Goal: Transaction & Acquisition: Obtain resource

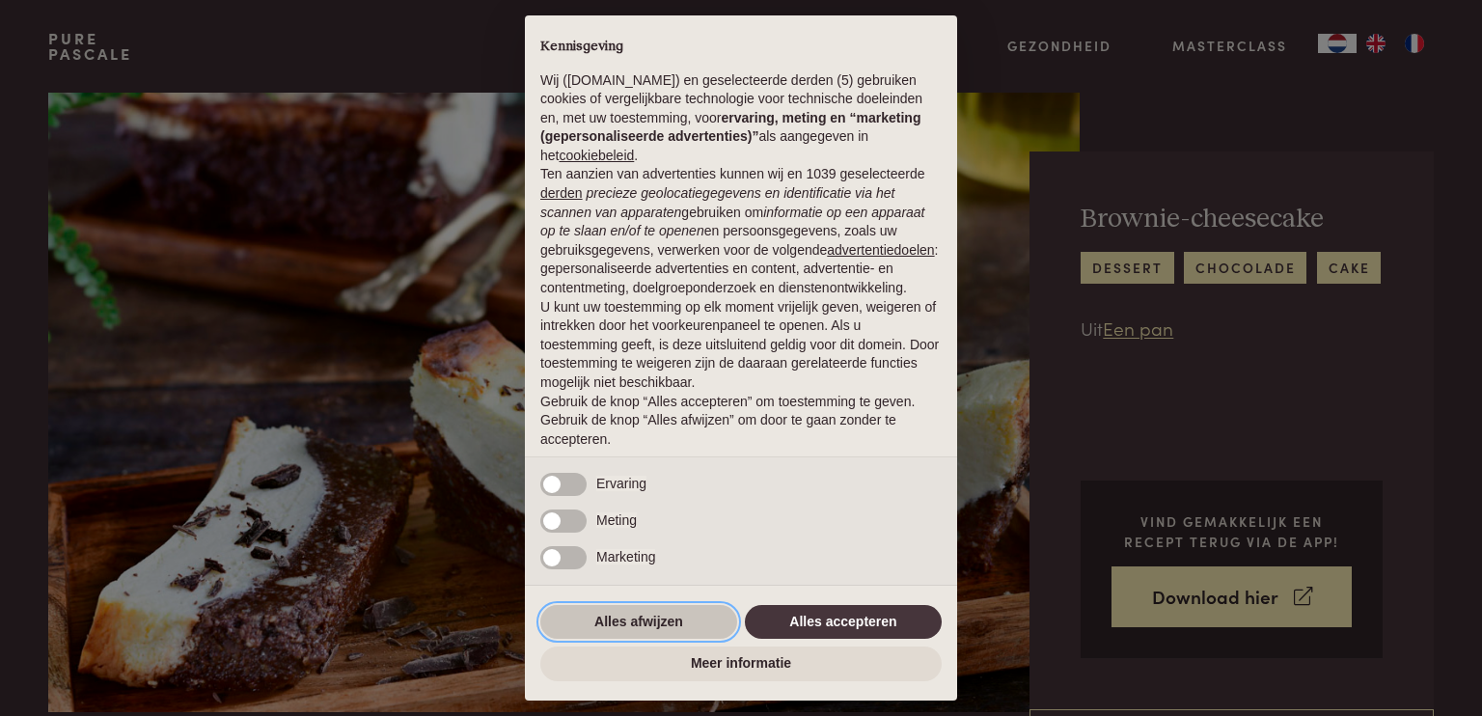
click at [648, 611] on button "Alles afwijzen" at bounding box center [638, 622] width 197 height 35
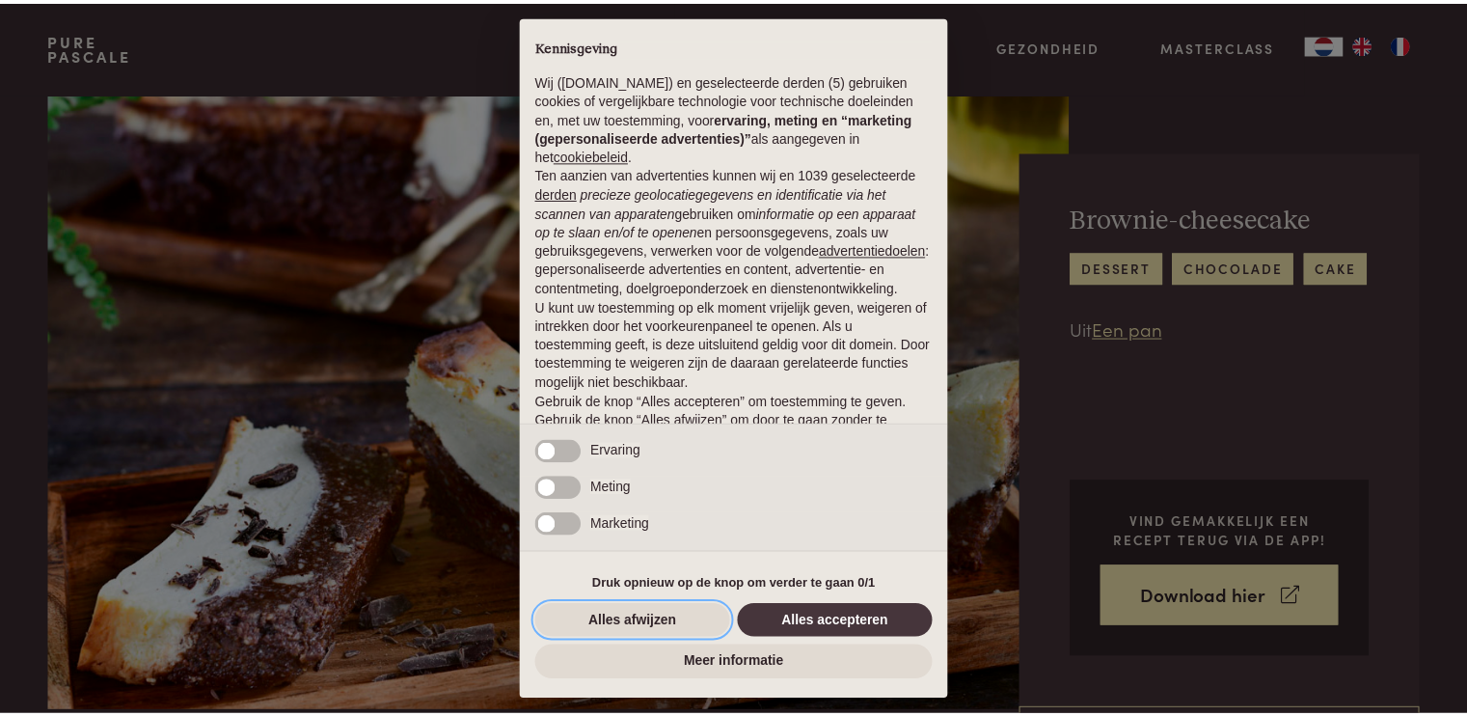
scroll to position [60, 0]
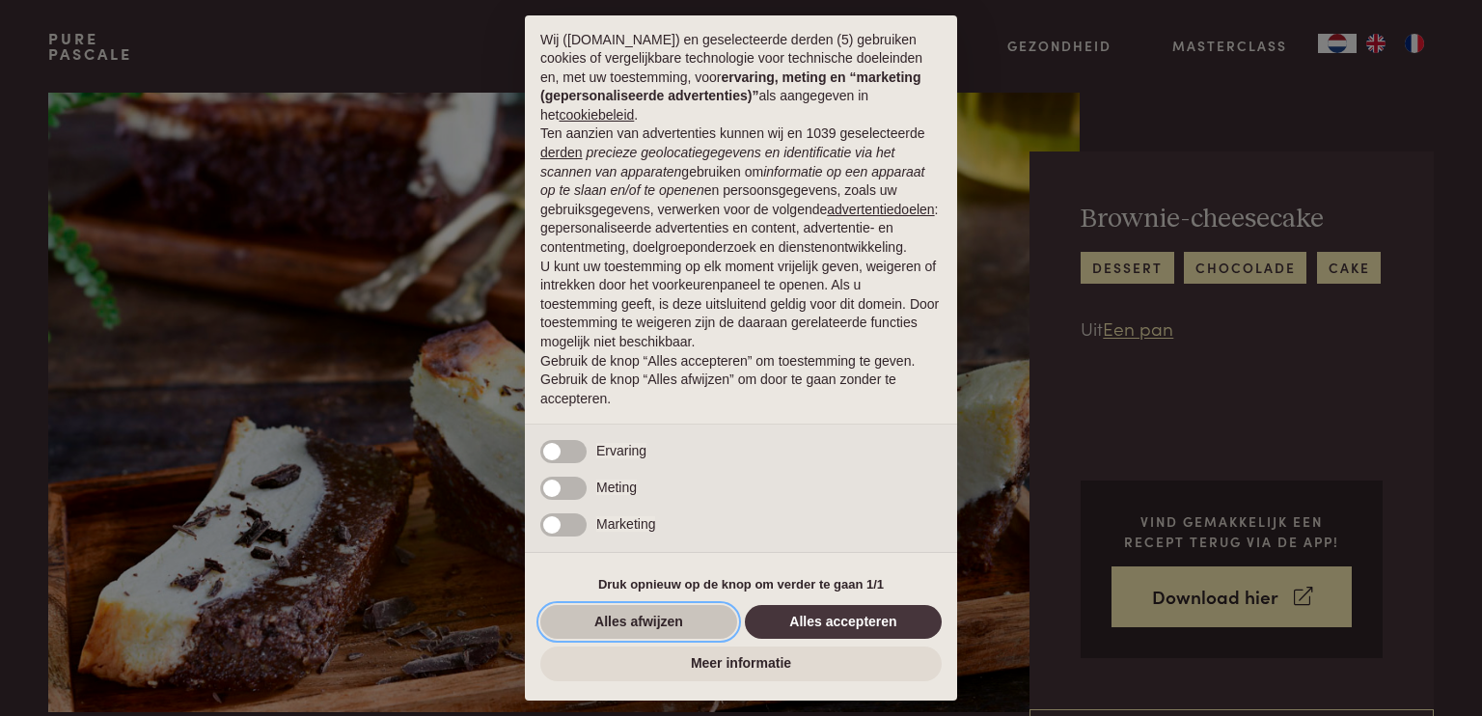
click at [648, 611] on button "Alles afwijzen" at bounding box center [638, 622] width 197 height 35
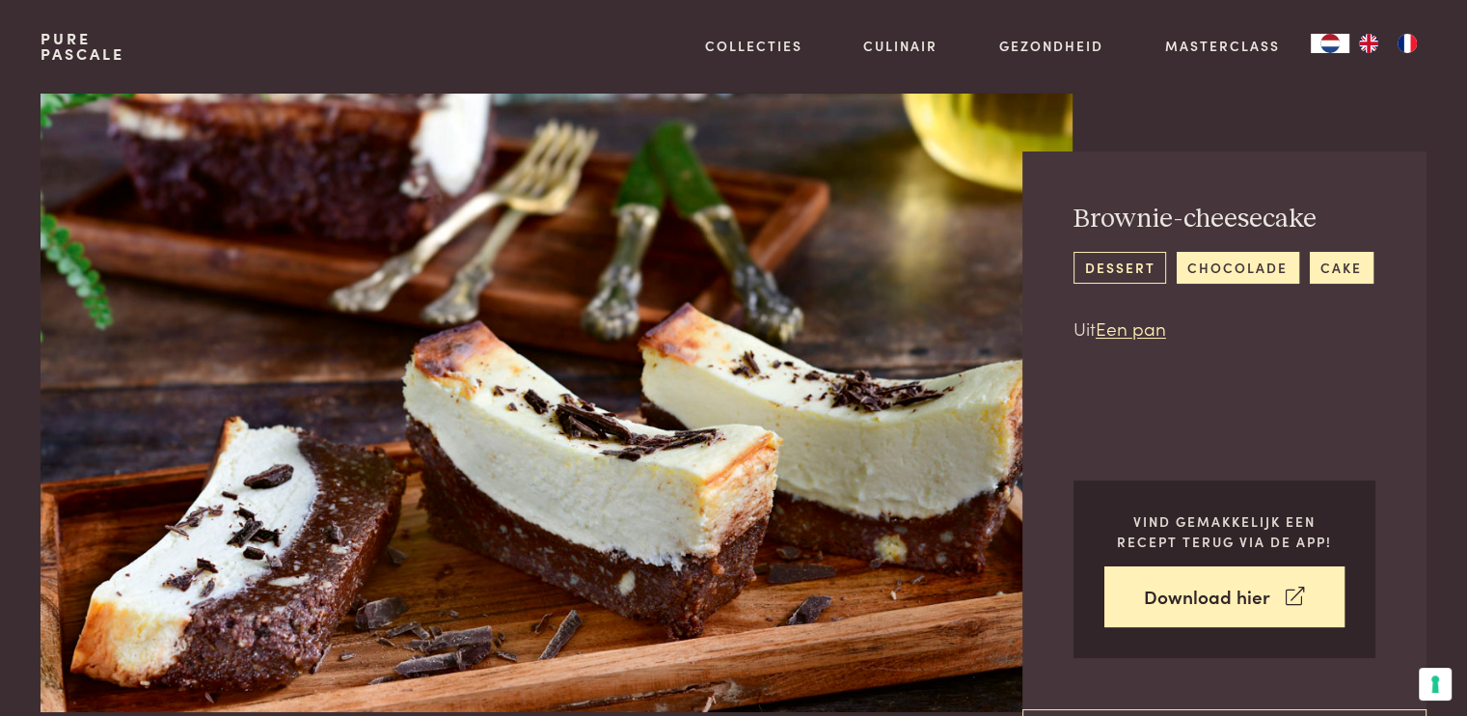
click at [1107, 256] on link "dessert" at bounding box center [1120, 268] width 93 height 32
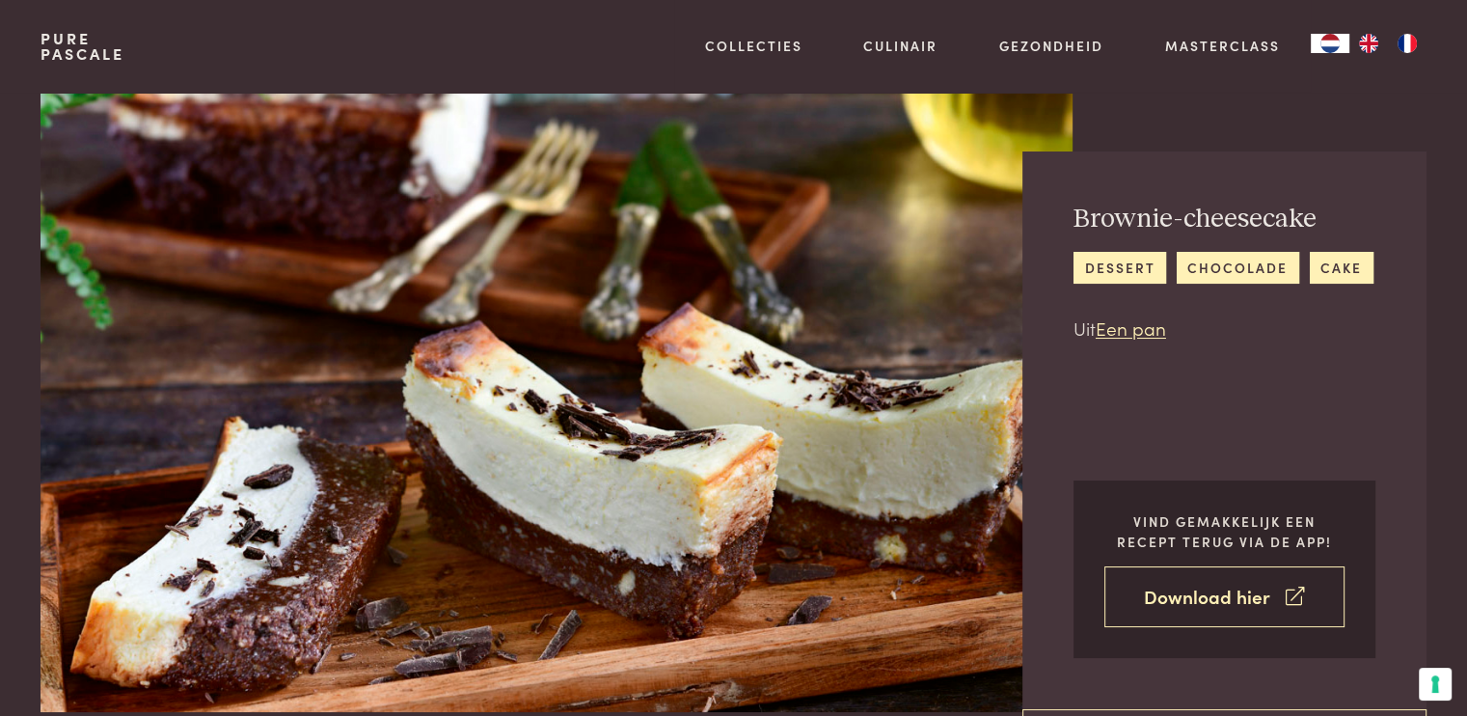
click at [1212, 589] on link "Download hier" at bounding box center [1225, 596] width 240 height 61
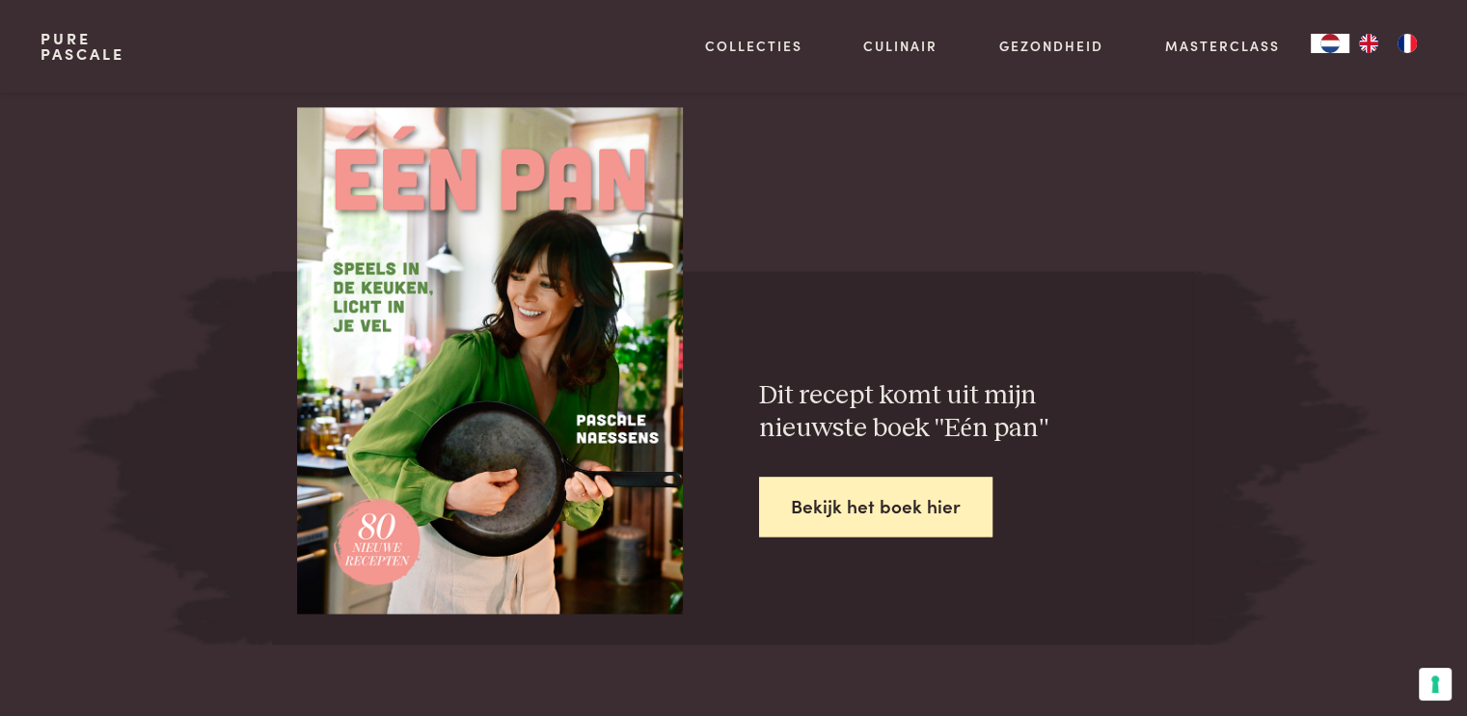
scroll to position [2701, 0]
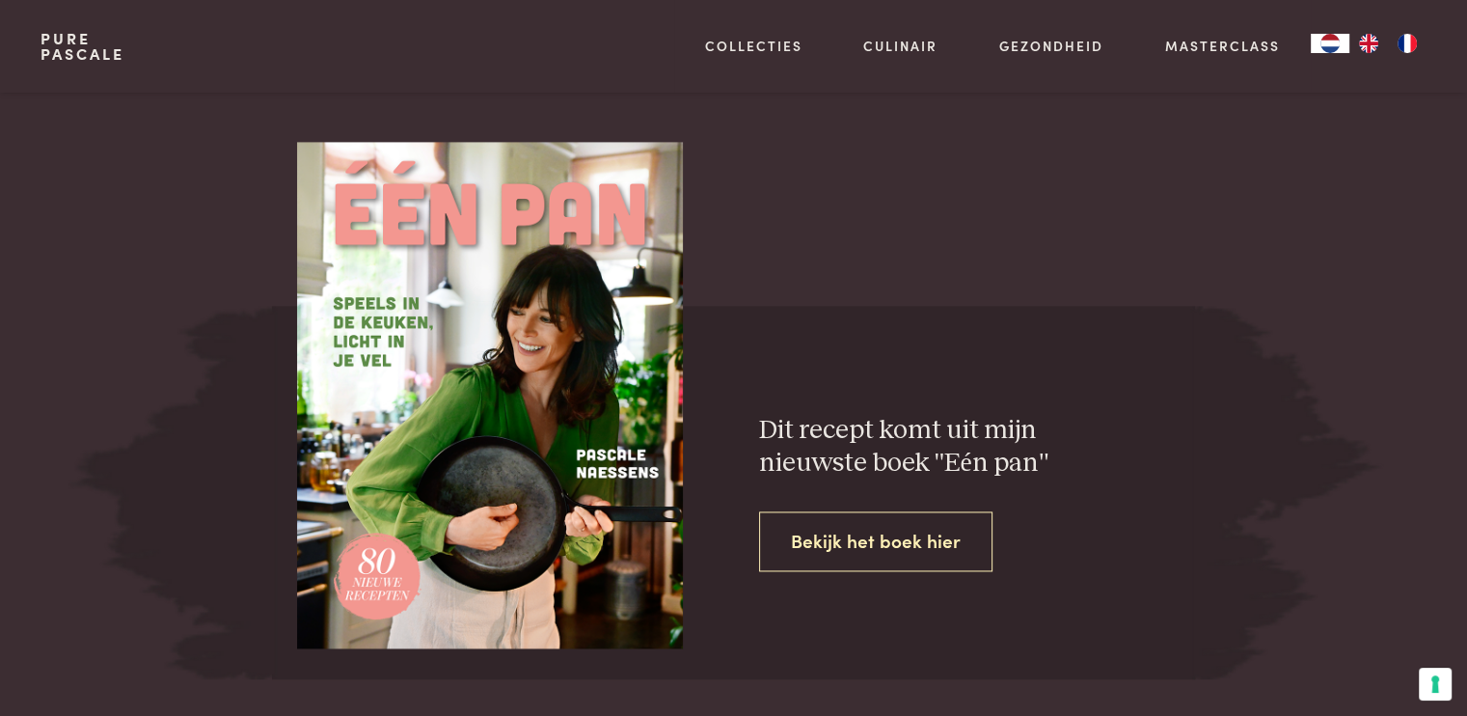
click at [832, 547] on link "Bekijk het boek hier" at bounding box center [875, 541] width 233 height 61
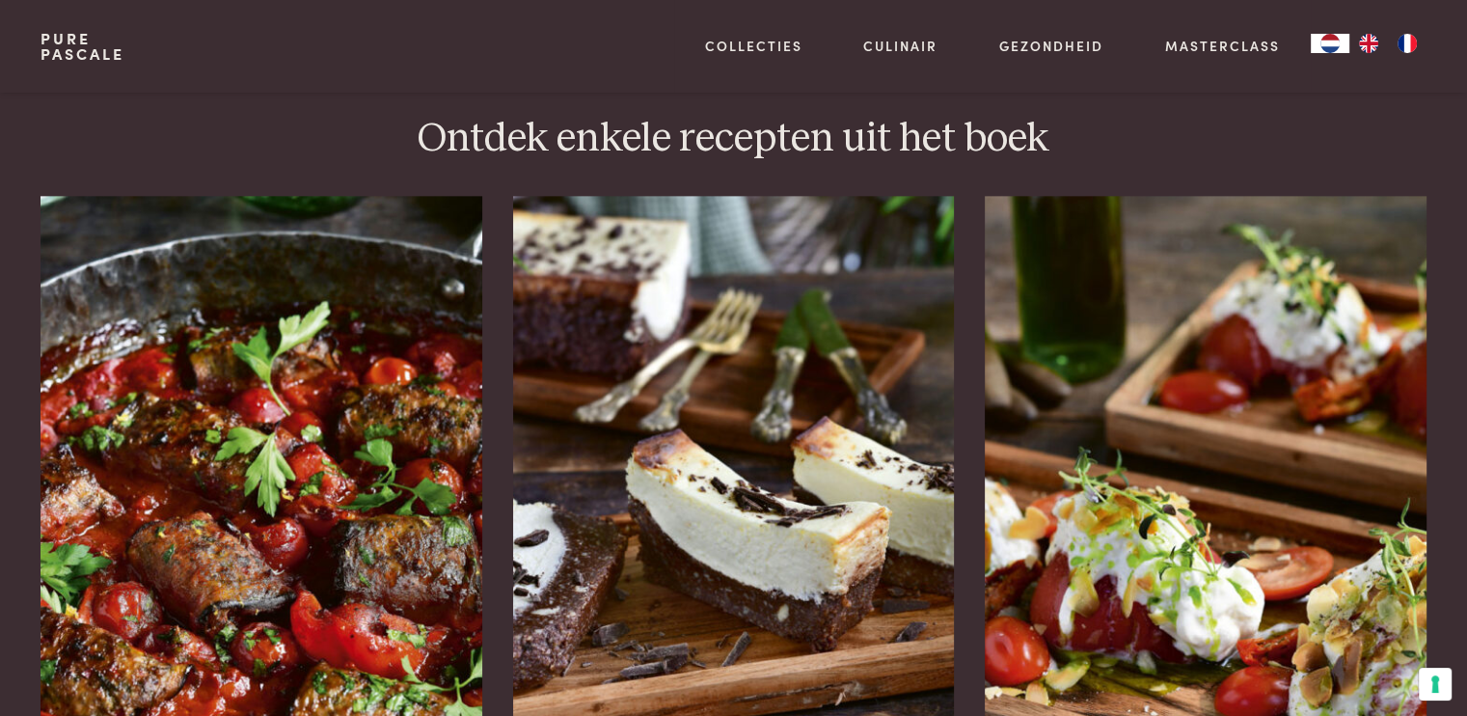
scroll to position [2508, 0]
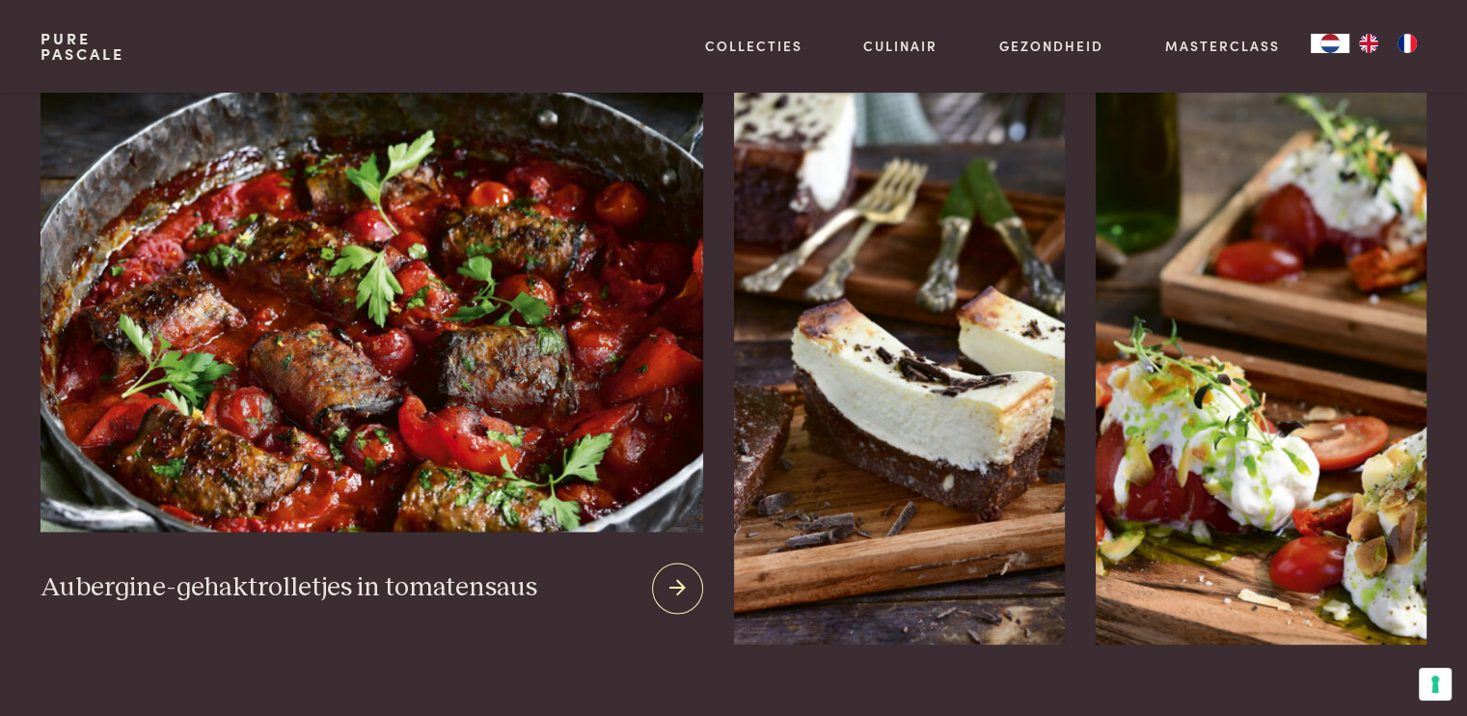
click at [680, 574] on icon at bounding box center [678, 588] width 16 height 28
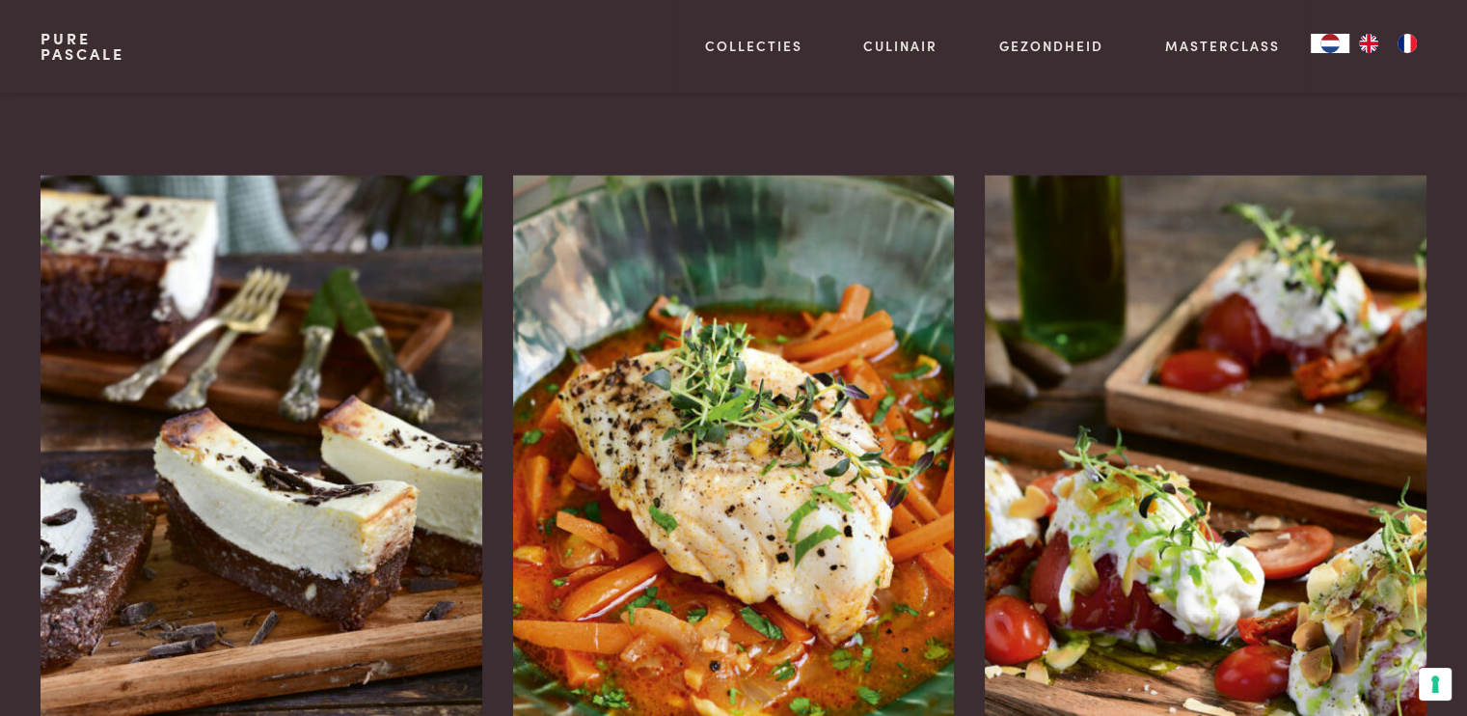
scroll to position [3763, 0]
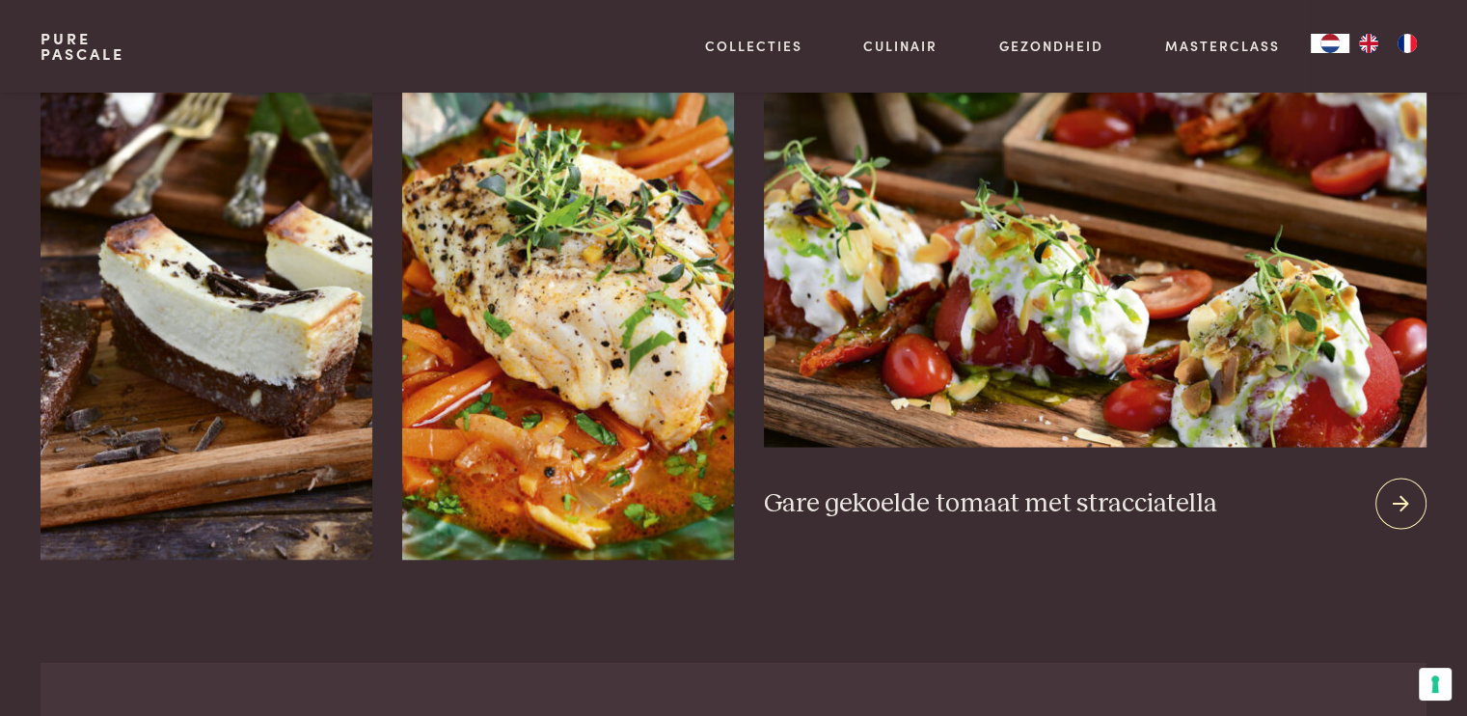
click at [1420, 501] on div at bounding box center [1401, 504] width 51 height 51
